Goal: Information Seeking & Learning: Learn about a topic

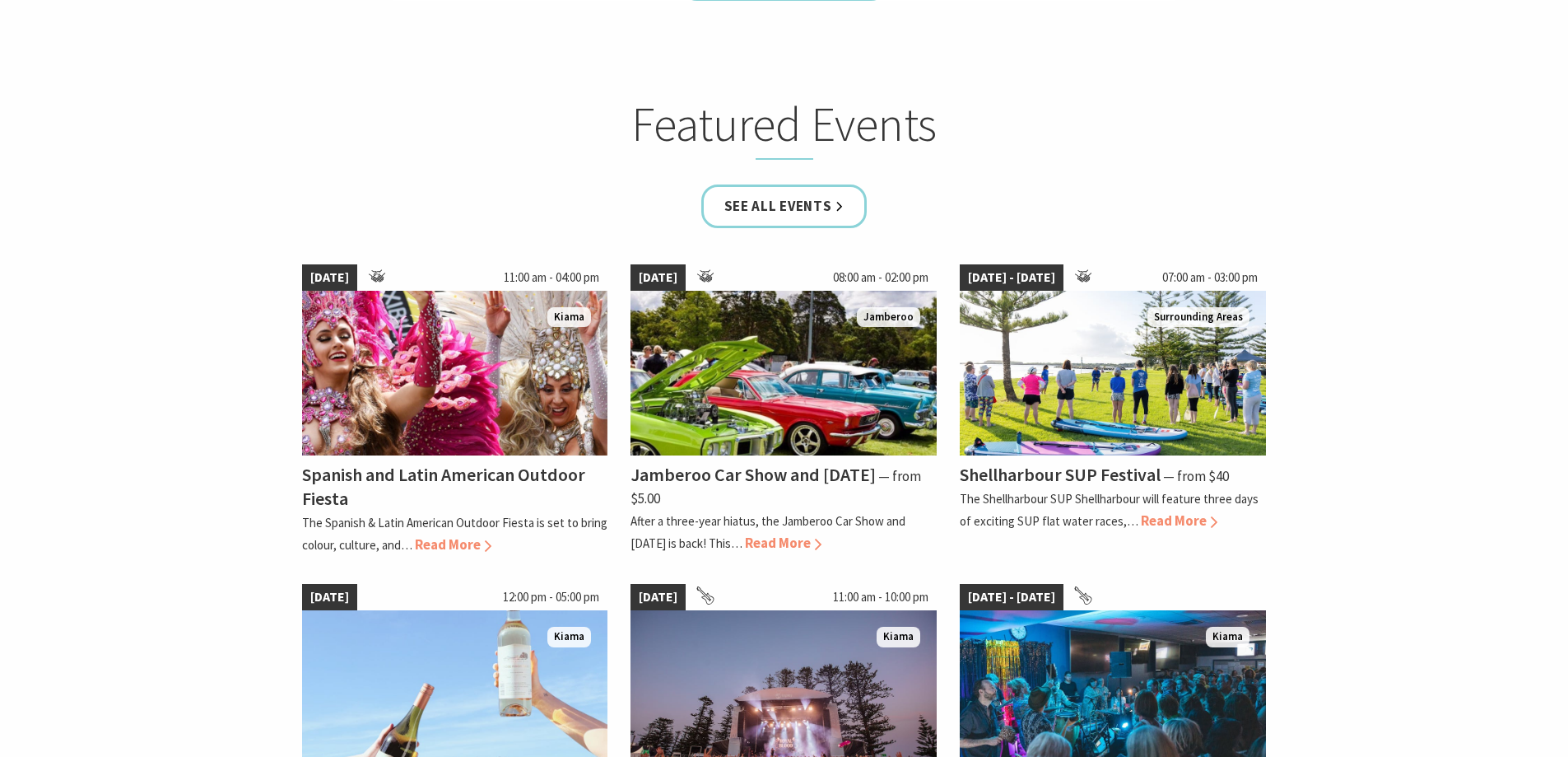
scroll to position [1153, 0]
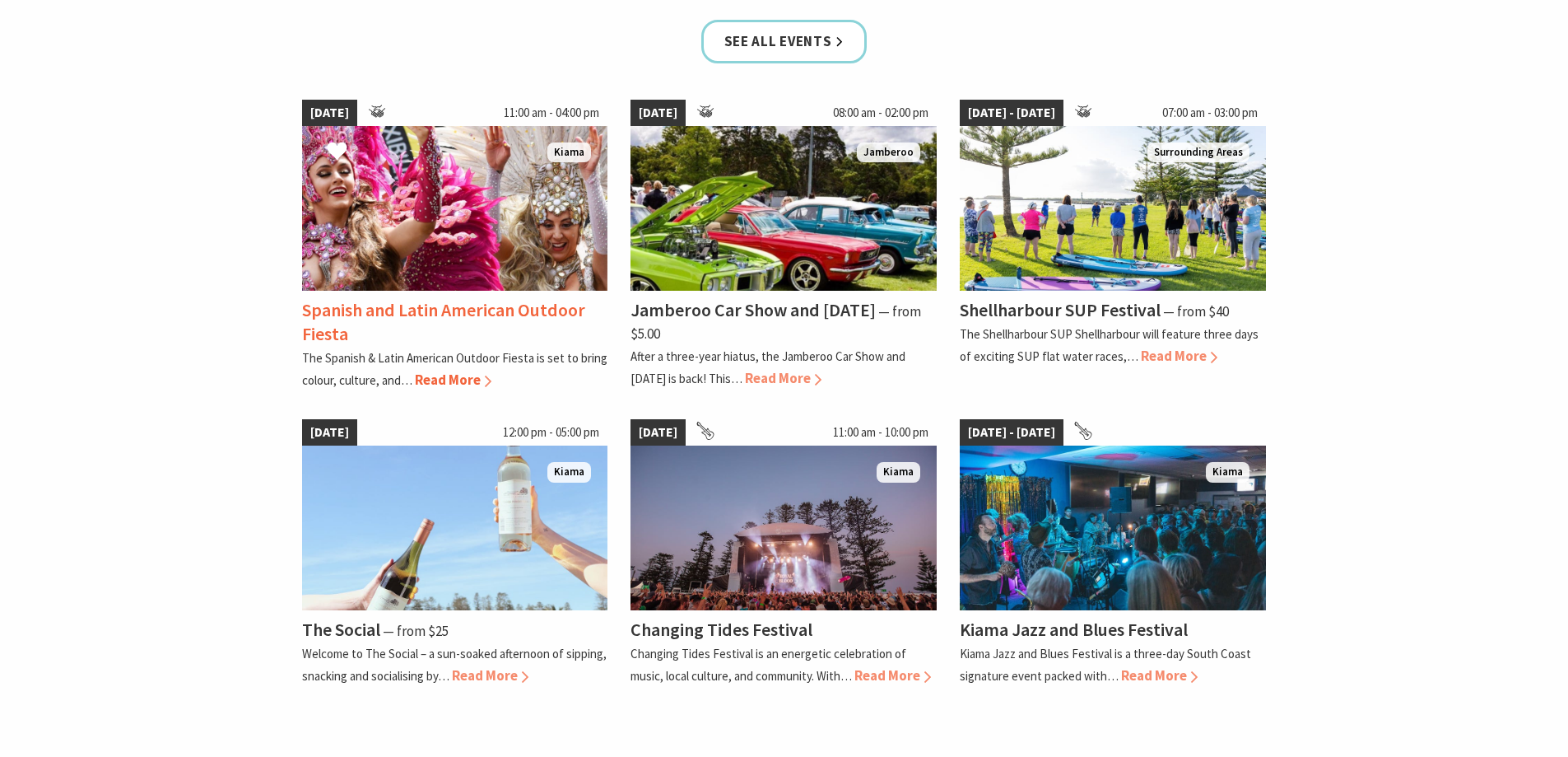
click at [458, 381] on span "Read More" at bounding box center [453, 379] width 77 height 18
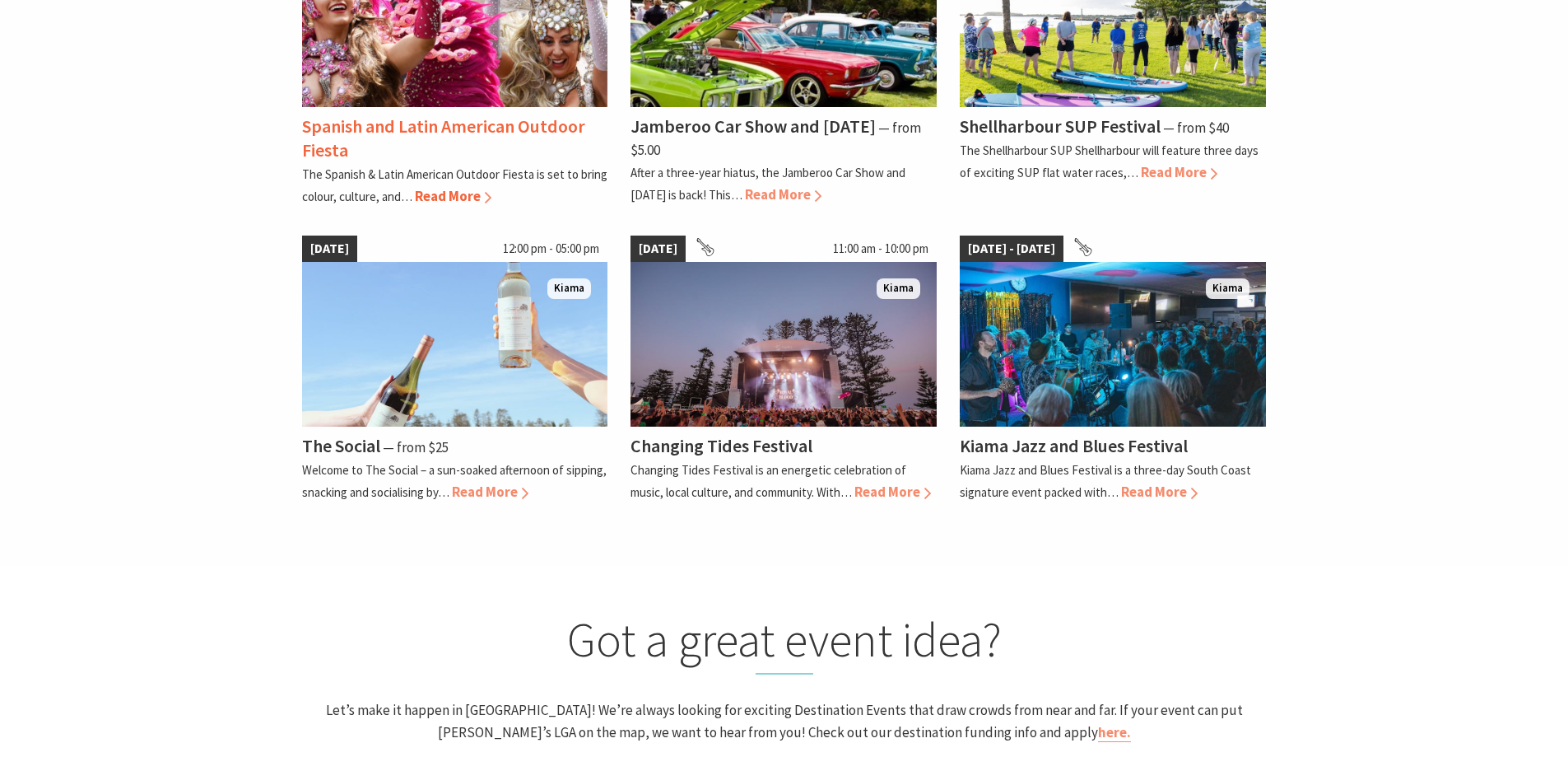
scroll to position [1070, 0]
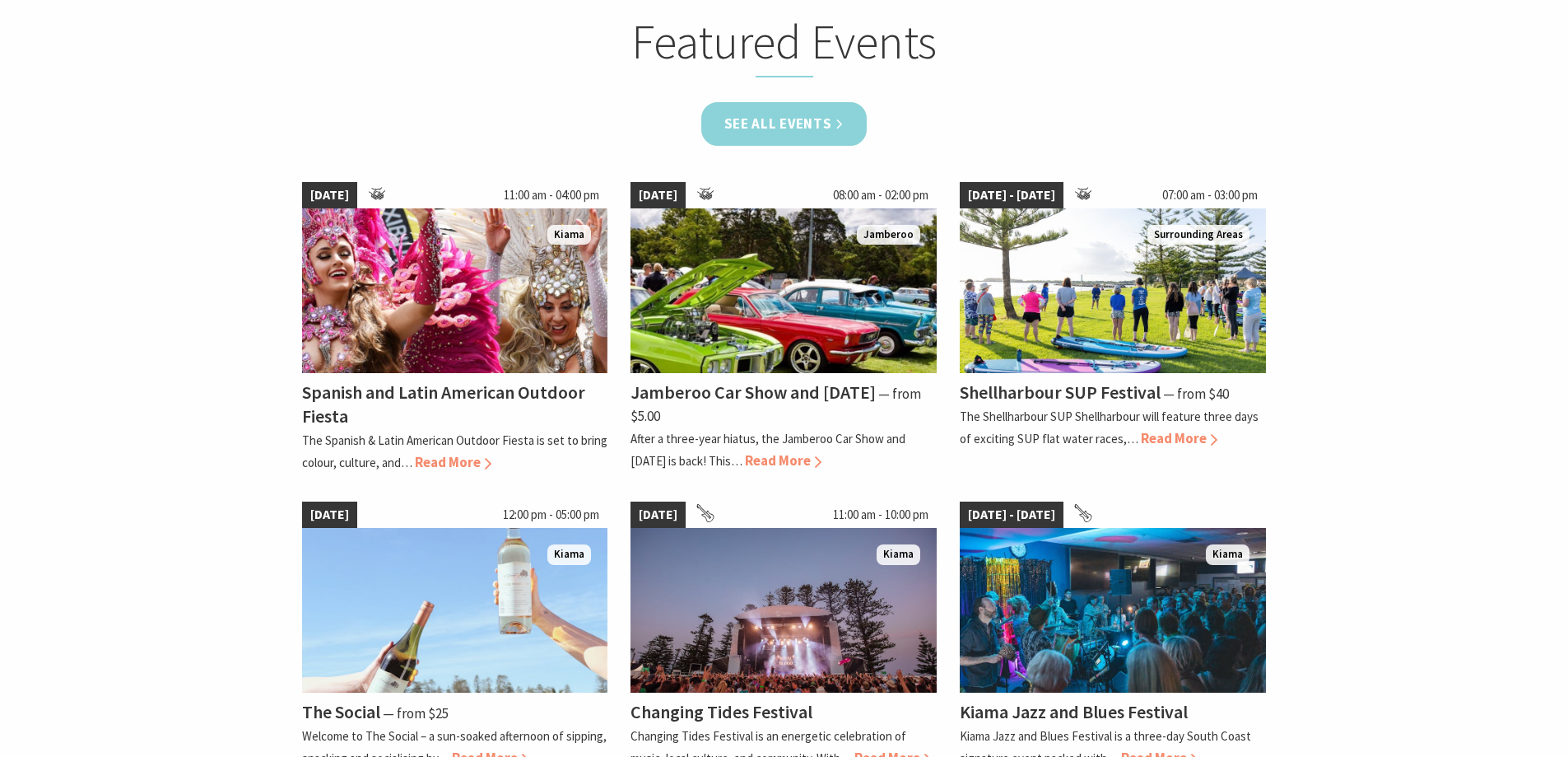
click at [778, 137] on link "See all Events" at bounding box center [784, 123] width 166 height 44
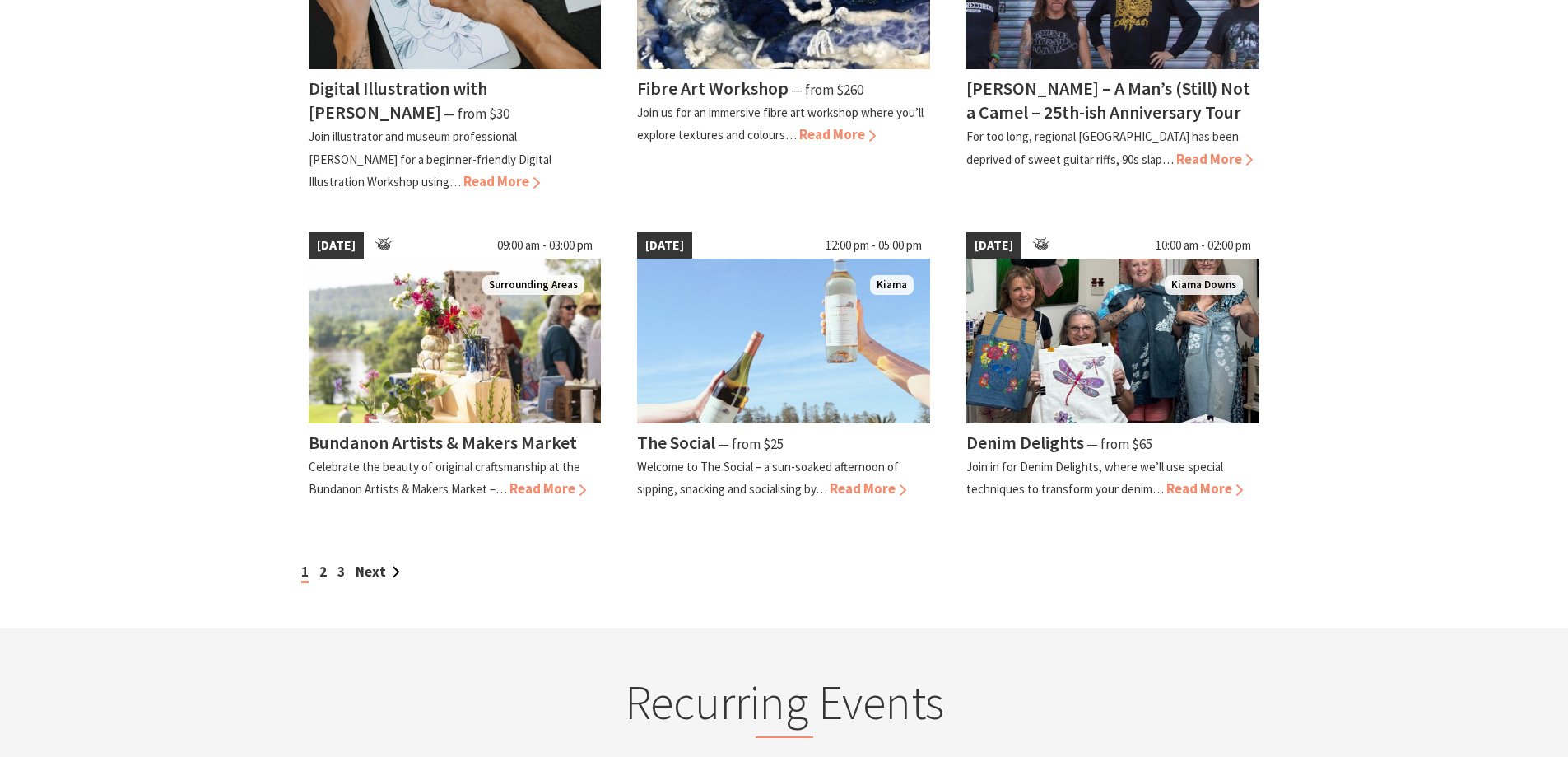
scroll to position [1318, 0]
click at [325, 571] on link "2" at bounding box center [324, 570] width 8 height 18
click at [351, 570] on div "1 2 3 Next" at bounding box center [784, 570] width 974 height 22
click at [365, 570] on link "Next" at bounding box center [378, 570] width 45 height 18
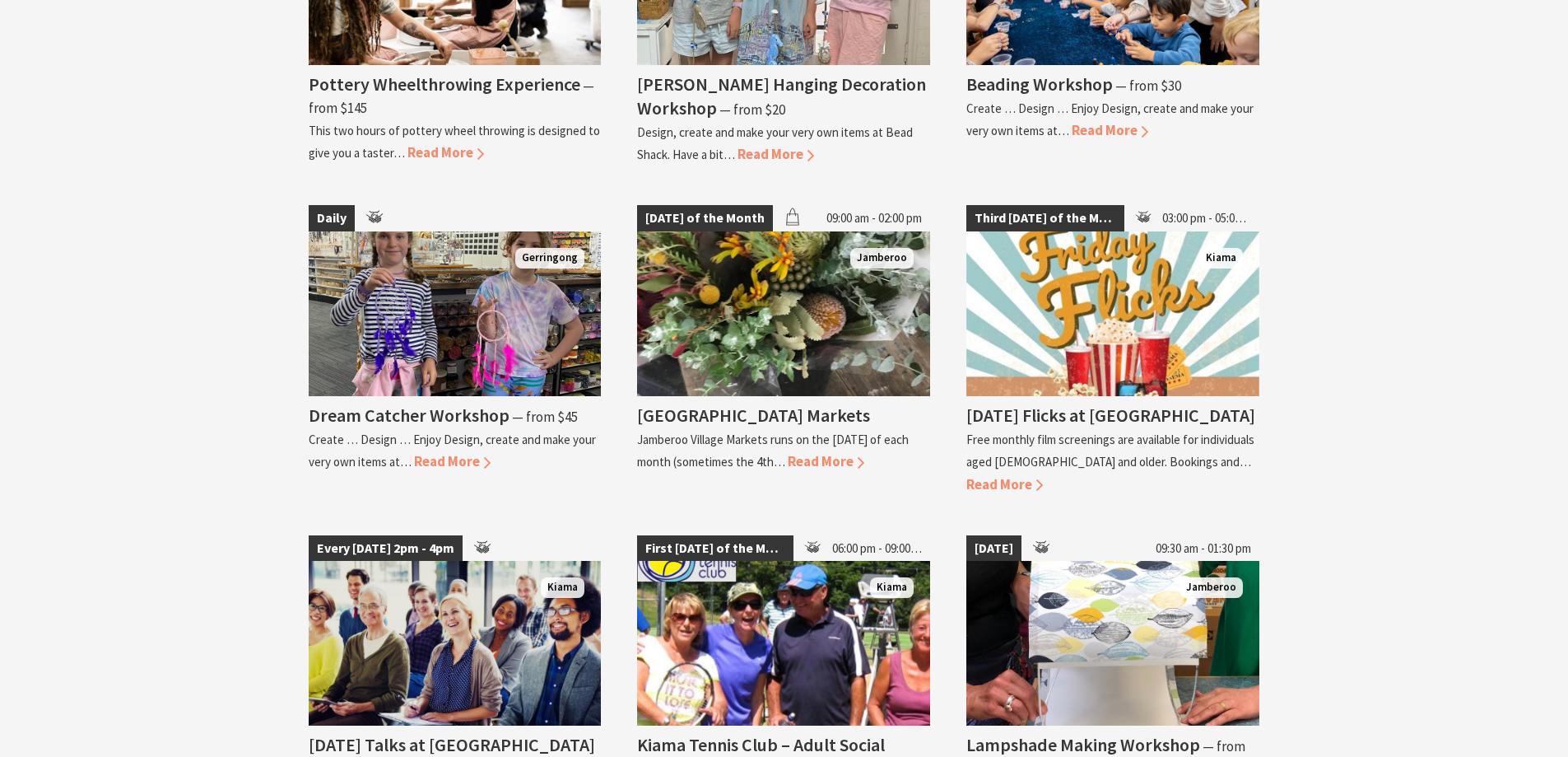
scroll to position [2881, 0]
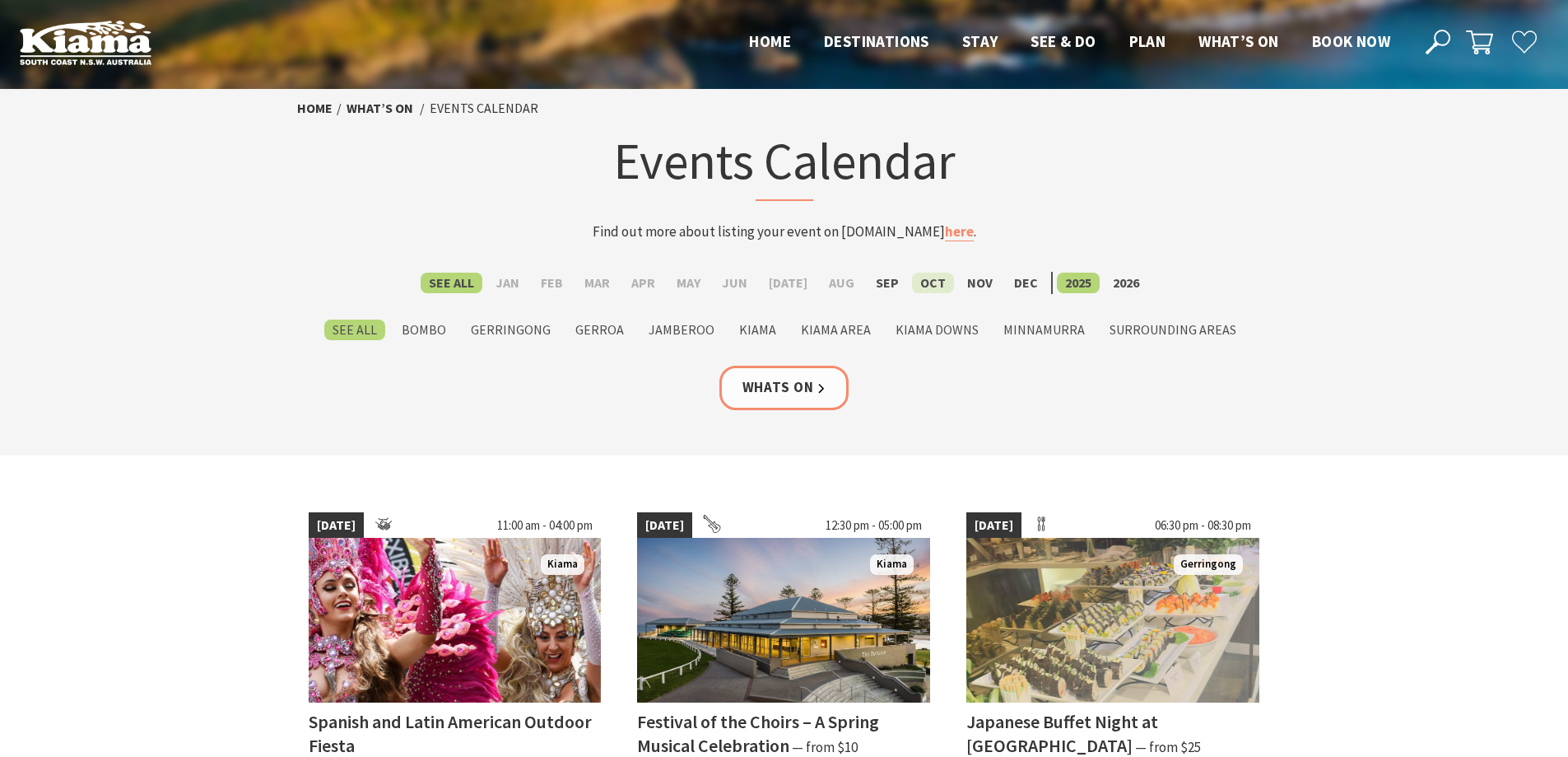
click at [913, 286] on label "Oct" at bounding box center [933, 282] width 42 height 20
click at [0, 0] on input "Oct" at bounding box center [0, 0] width 0 height 0
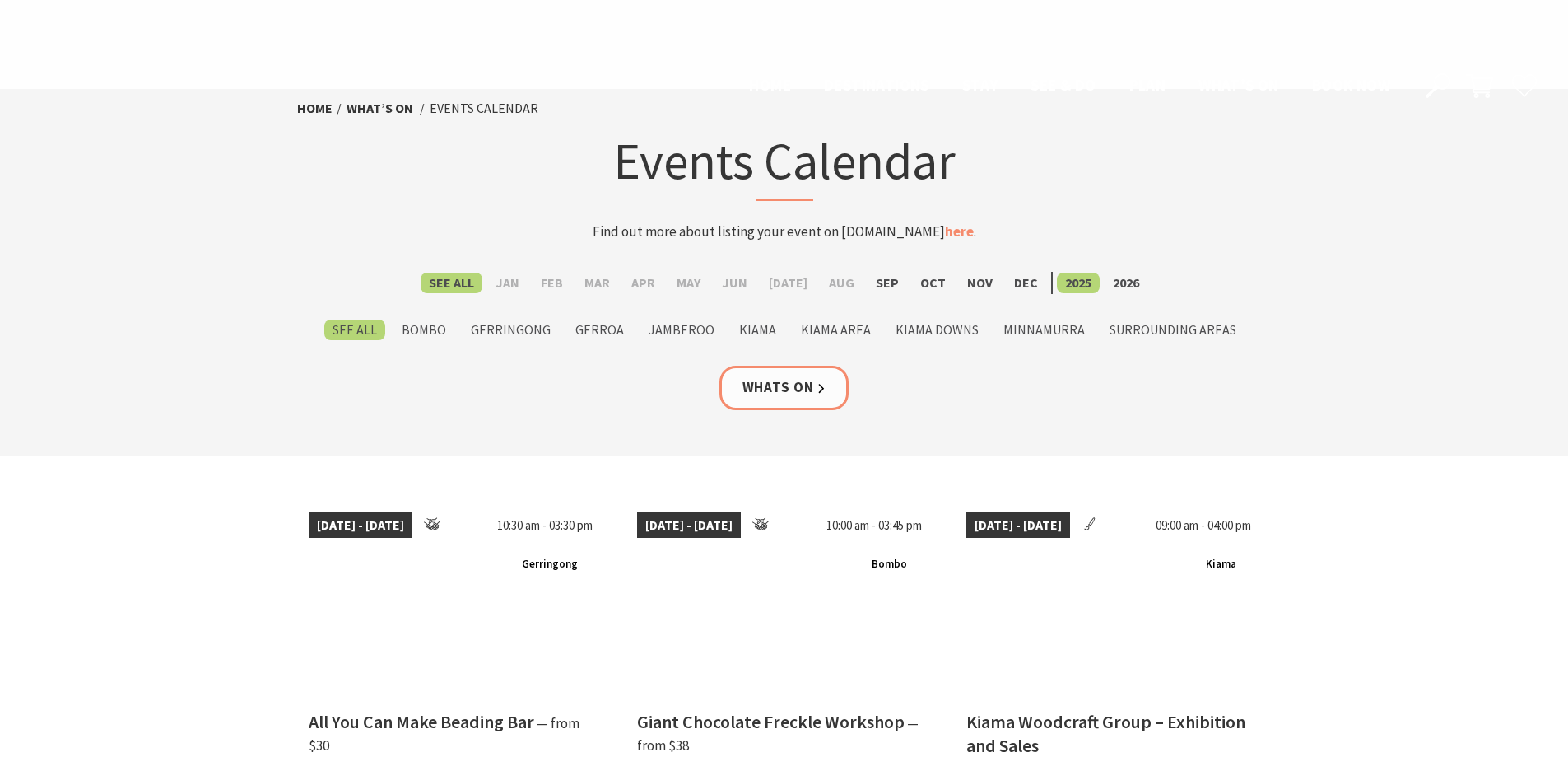
scroll to position [2881, 0]
